Goal: Information Seeking & Learning: Learn about a topic

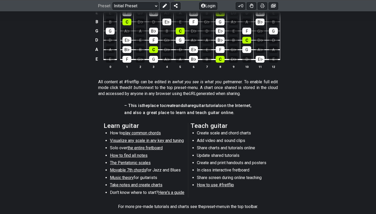
scroll to position [185, 0]
click at [146, 139] on span "Visualize any scale in any key and tuning" at bounding box center [147, 140] width 74 height 5
select select "/guitar-scales"
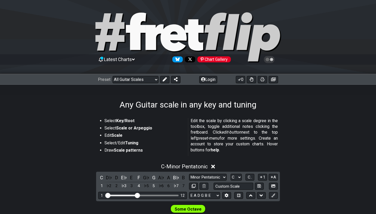
click at [134, 59] on icon at bounding box center [133, 59] width 3 height 5
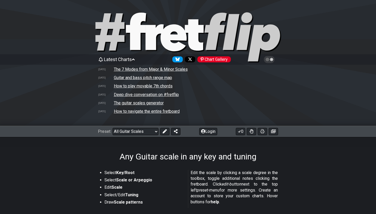
click at [134, 59] on icon at bounding box center [133, 59] width 3 height 5
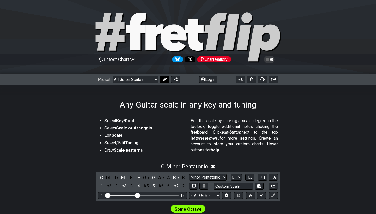
click at [165, 79] on icon at bounding box center [165, 79] width 4 height 4
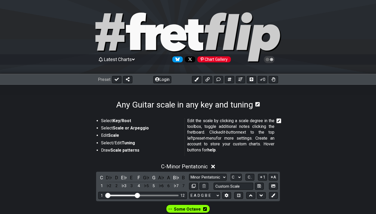
click at [131, 105] on h1 "Any Guitar scale in any key and tuning" at bounding box center [184, 105] width 137 height 10
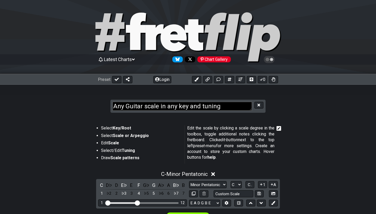
click at [139, 91] on section "Any Guitar scale in any key and tuning" at bounding box center [188, 101] width 376 height 32
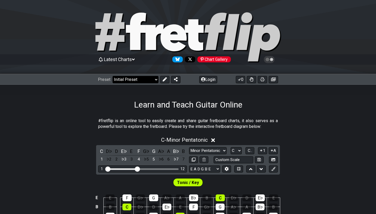
select select "/welcome"
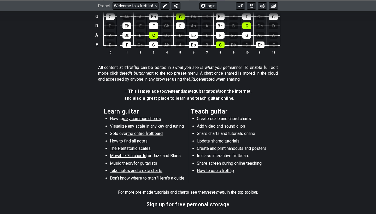
scroll to position [199, 0]
click at [223, 170] on span "How to use #fretflip" at bounding box center [215, 170] width 37 height 5
select select "B"
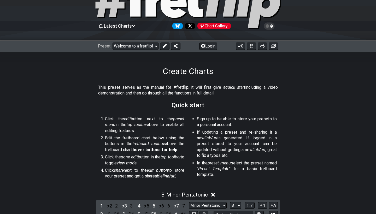
scroll to position [34, 0]
